Goal: Navigation & Orientation: Understand site structure

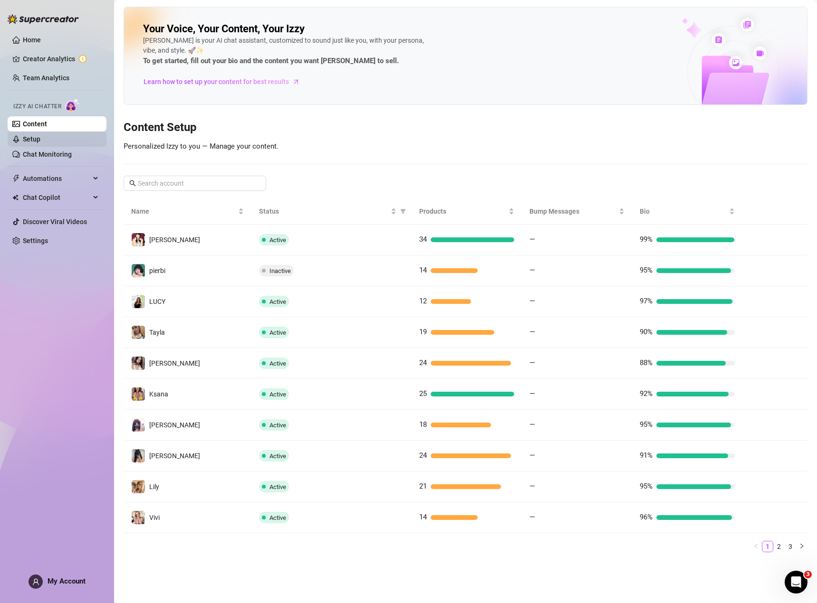
click at [40, 143] on link "Setup" at bounding box center [32, 139] width 18 height 8
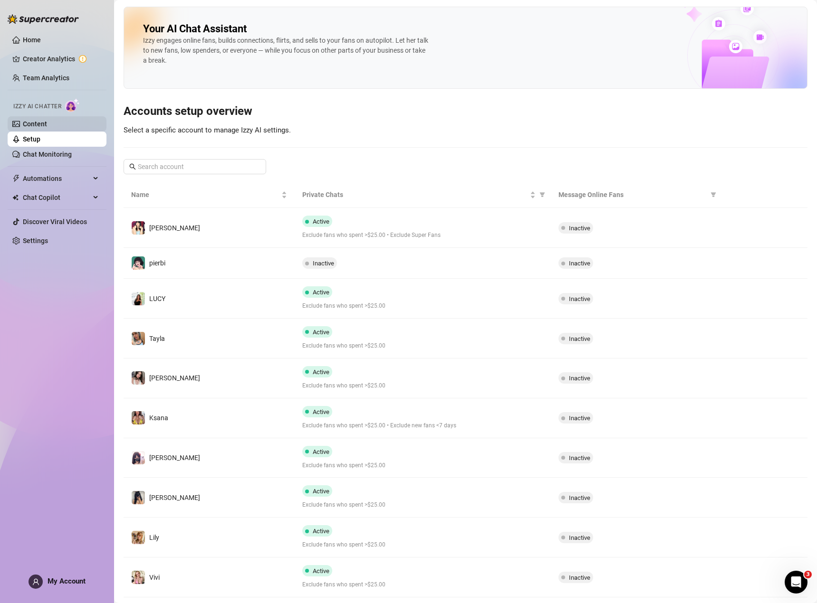
click at [44, 125] on link "Content" at bounding box center [35, 124] width 24 height 8
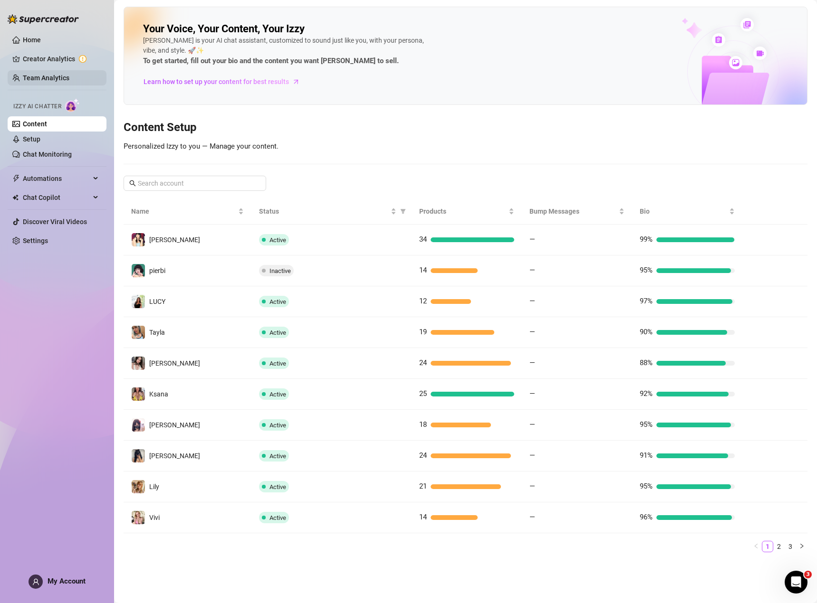
click at [42, 74] on link "Team Analytics" at bounding box center [46, 78] width 47 height 8
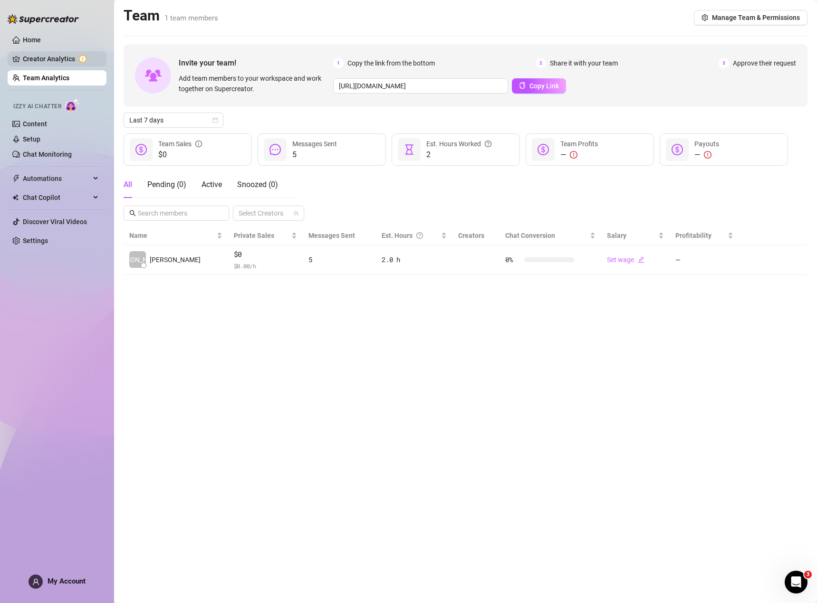
click at [44, 57] on link "Creator Analytics" at bounding box center [61, 58] width 76 height 15
